Goal: Task Accomplishment & Management: Manage account settings

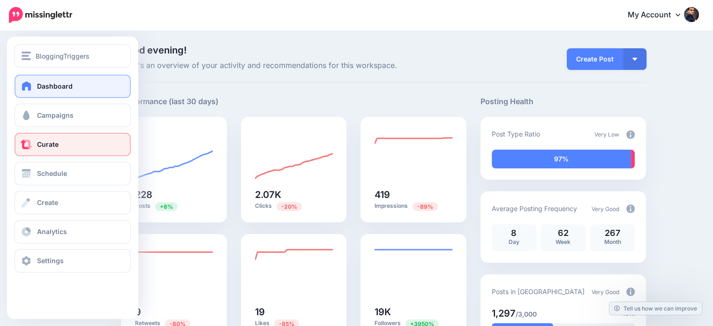
click at [55, 146] on span "Curate" at bounding box center [48, 144] width 22 height 8
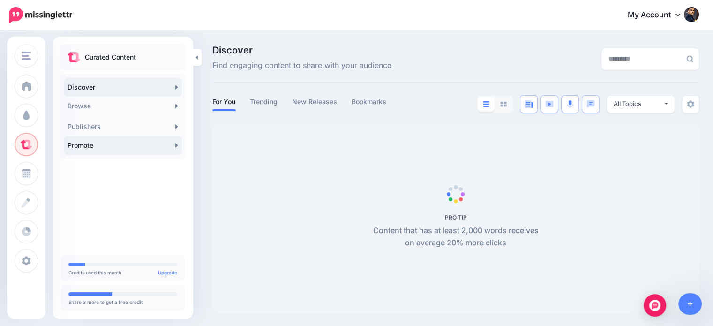
click at [151, 145] on link "Promote" at bounding box center [123, 145] width 118 height 19
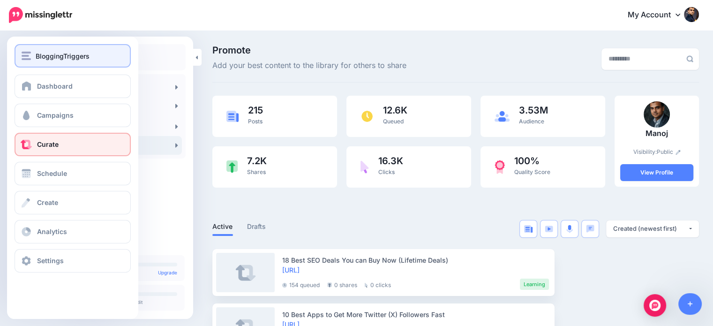
click at [51, 48] on button "BloggingTriggers" at bounding box center [73, 55] width 116 height 23
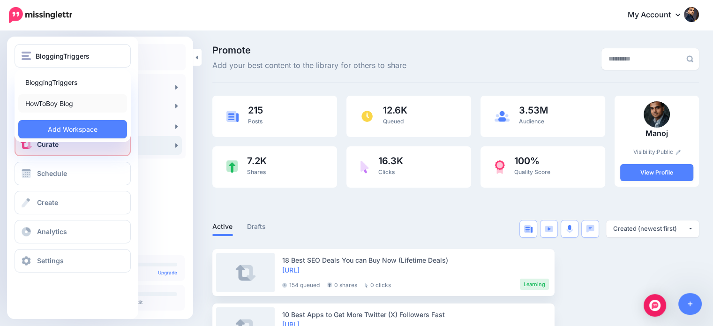
click at [53, 106] on link "HowToBoy Blog" at bounding box center [72, 103] width 109 height 18
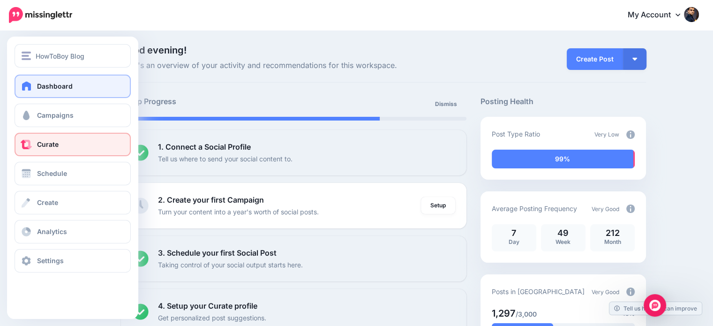
click at [57, 147] on span "Curate" at bounding box center [48, 144] width 22 height 8
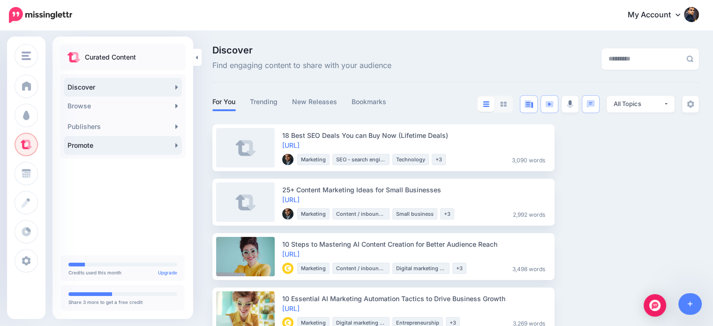
click at [101, 147] on link "Promote" at bounding box center [123, 145] width 118 height 19
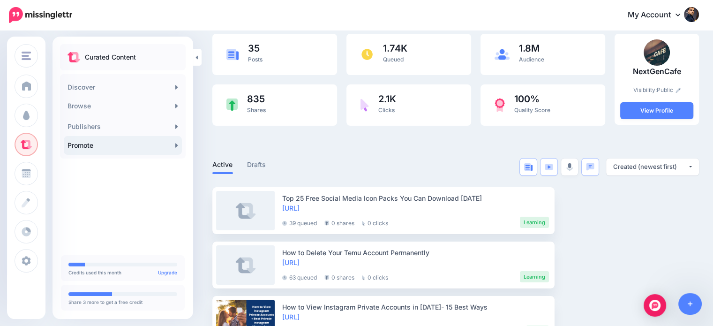
scroll to position [15, 0]
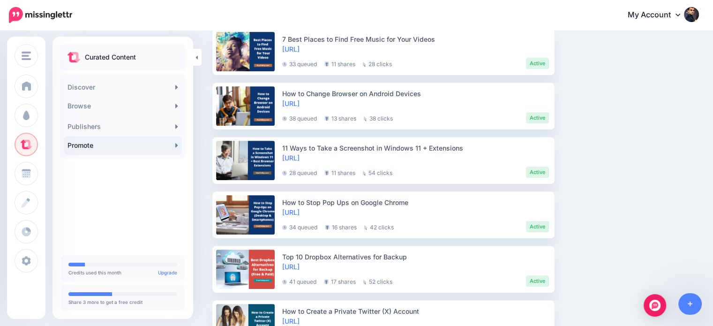
scroll to position [411, 0]
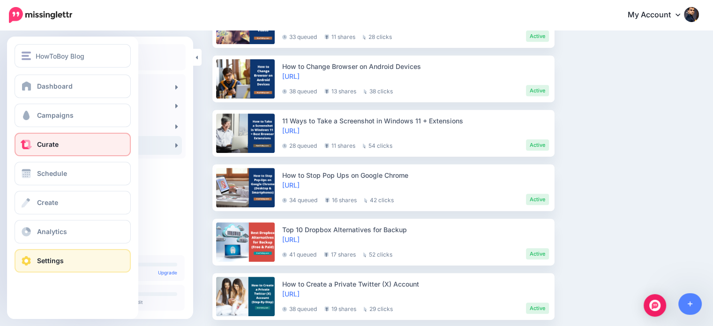
click at [35, 260] on link "Settings" at bounding box center [73, 260] width 116 height 23
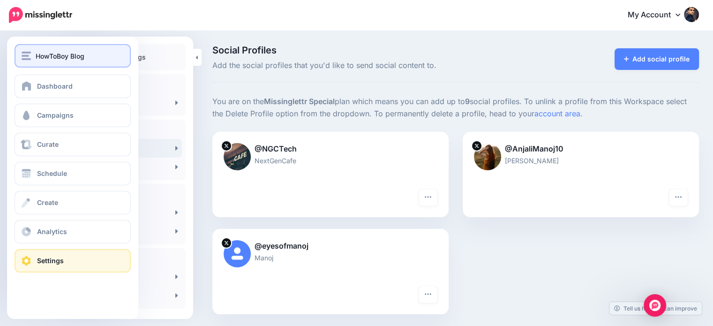
click at [34, 55] on div "HowToBoy Blog" at bounding box center [73, 56] width 102 height 11
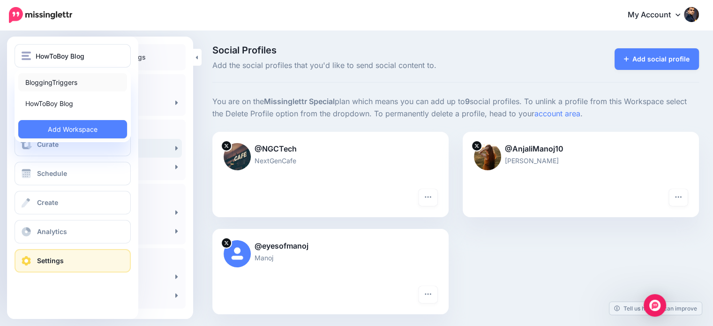
click at [54, 84] on link "BloggingTriggers" at bounding box center [72, 82] width 109 height 18
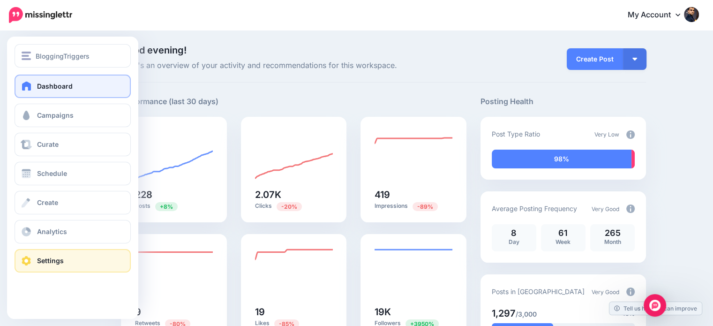
click at [56, 255] on link "Settings" at bounding box center [73, 260] width 116 height 23
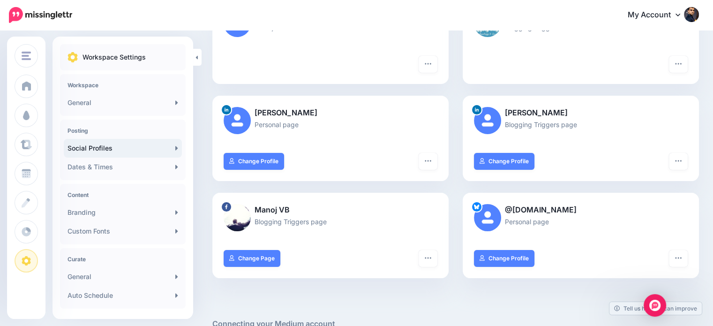
scroll to position [139, 0]
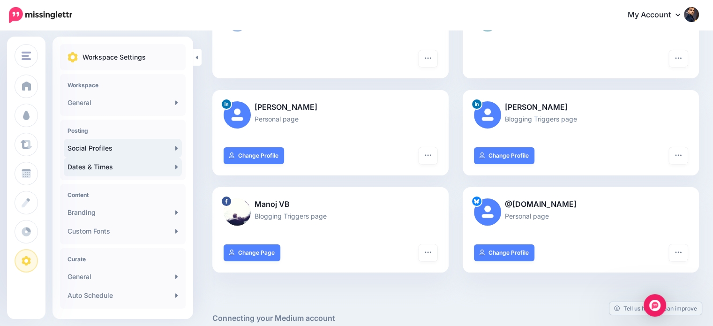
click at [98, 170] on link "Dates & Times" at bounding box center [123, 167] width 118 height 19
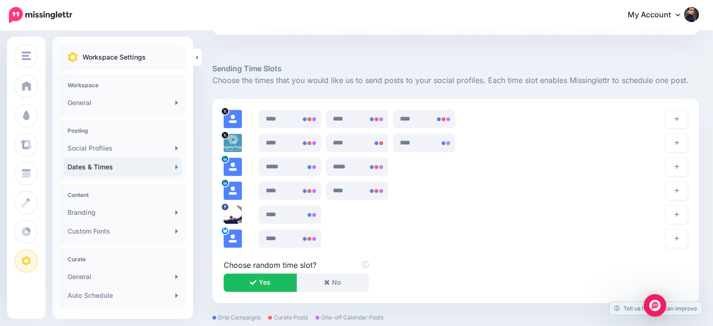
scroll to position [536, 0]
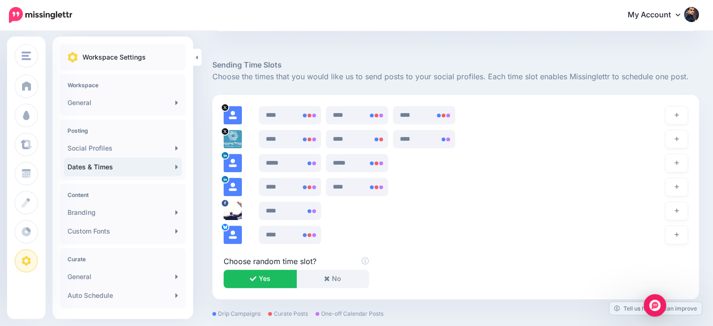
drag, startPoint x: 720, startPoint y: 26, endPoint x: 712, endPoint y: 203, distance: 177.4
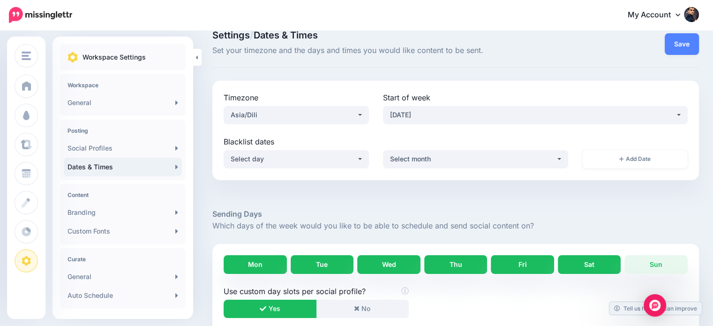
scroll to position [0, 0]
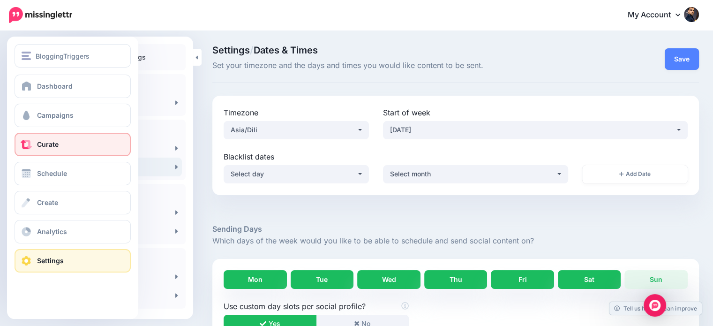
click at [56, 140] on link "Curate" at bounding box center [73, 144] width 116 height 23
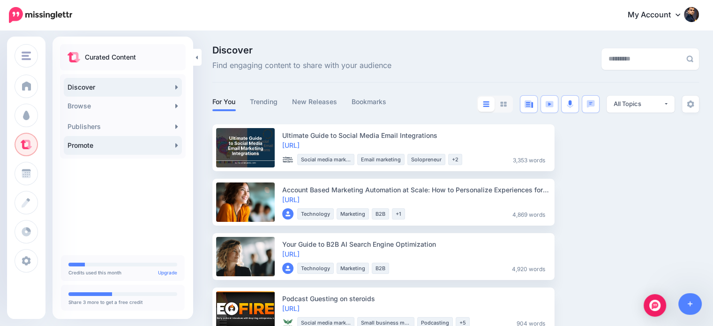
click at [165, 144] on link "Promote" at bounding box center [123, 145] width 118 height 19
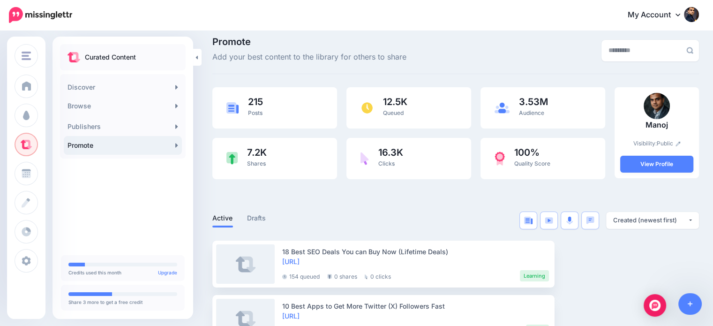
scroll to position [7, 0]
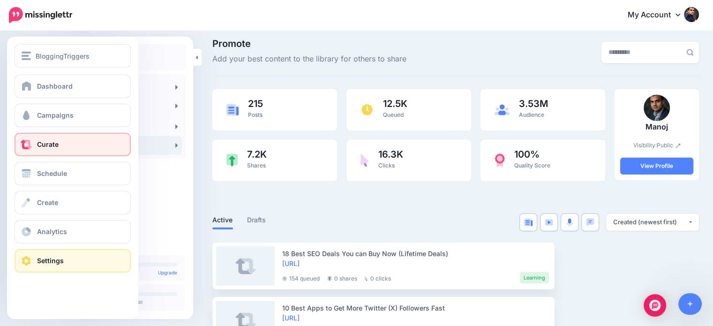
click at [37, 255] on link "Settings" at bounding box center [73, 260] width 116 height 23
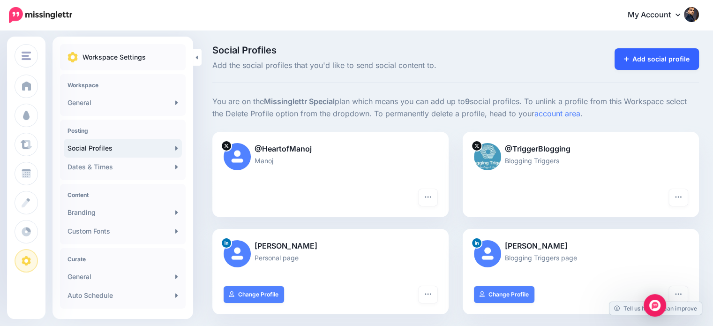
click at [673, 58] on link "Add social profile" at bounding box center [657, 59] width 85 height 22
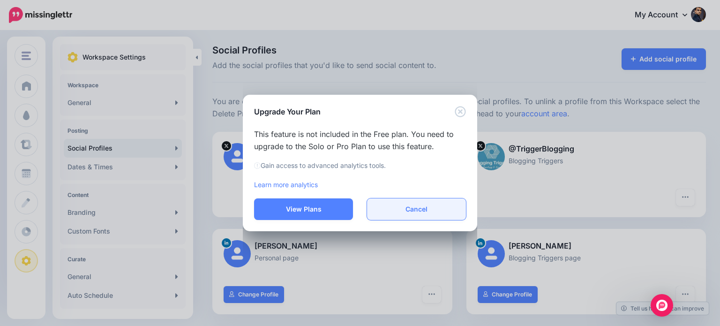
click at [411, 211] on button "Cancel" at bounding box center [416, 209] width 99 height 22
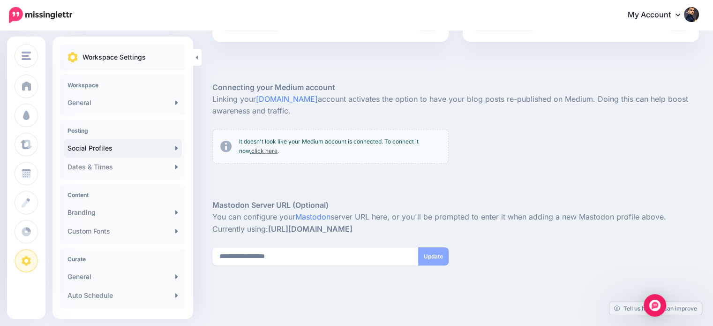
scroll to position [393, 0]
